Goal: Task Accomplishment & Management: Manage account settings

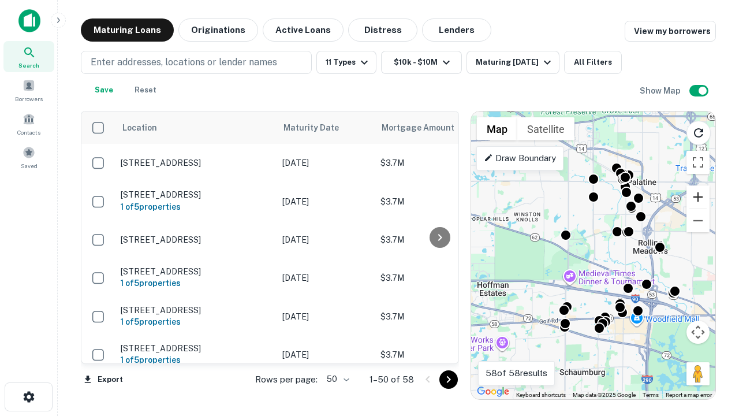
click at [698, 197] on button "Zoom in" at bounding box center [697, 196] width 23 height 23
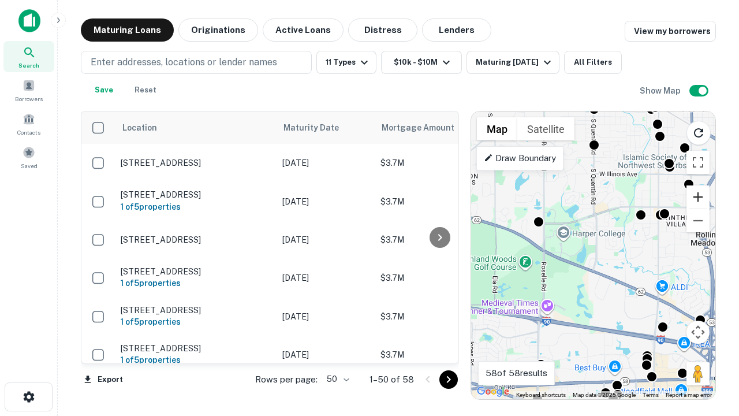
click at [698, 197] on button "Zoom in" at bounding box center [697, 196] width 23 height 23
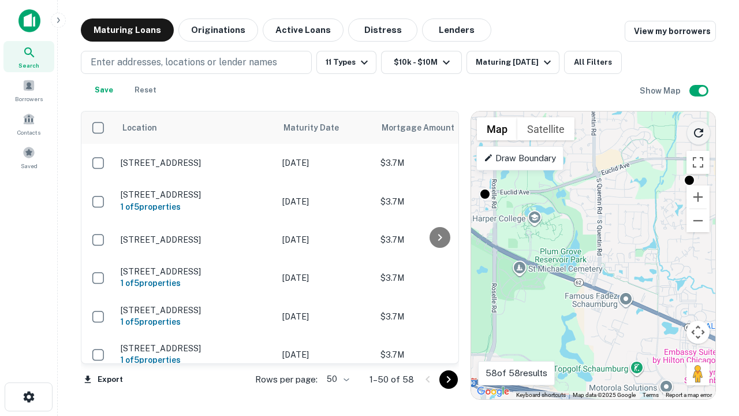
click at [698, 130] on icon "Reload search area" at bounding box center [699, 133] width 14 height 14
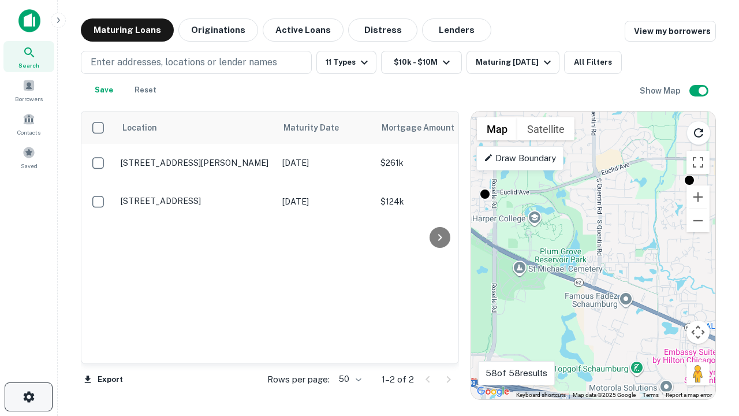
click at [28, 397] on icon "button" at bounding box center [29, 397] width 14 height 14
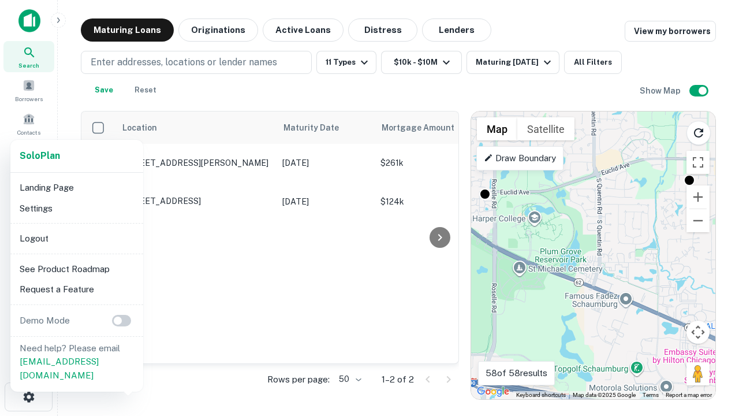
click at [76, 238] on li "Logout" at bounding box center [77, 238] width 124 height 21
